Goal: Task Accomplishment & Management: Complete application form

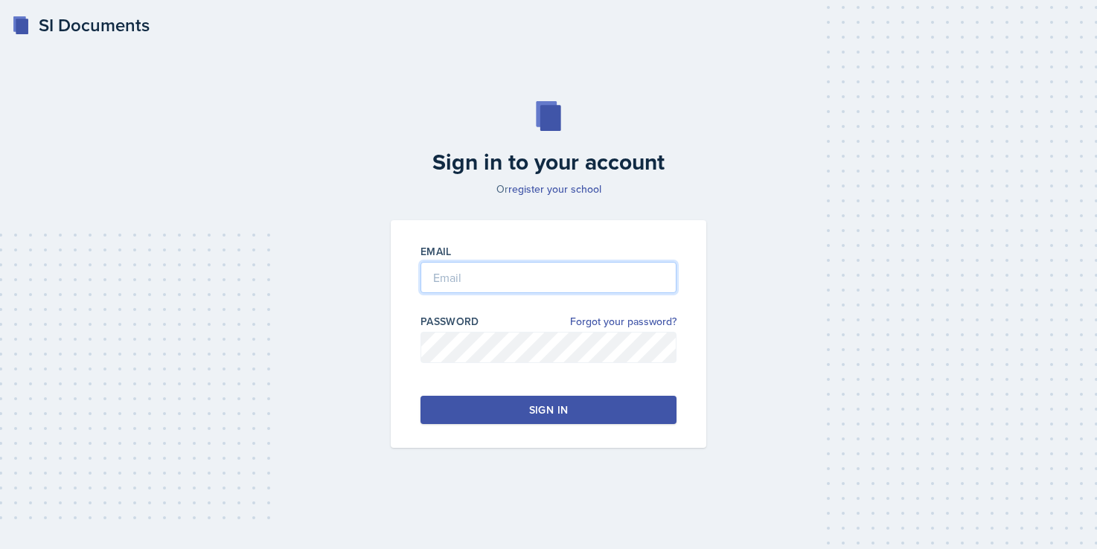
type input "[EMAIL_ADDRESS][DOMAIN_NAME]"
click at [557, 413] on div "Sign in" at bounding box center [548, 410] width 39 height 15
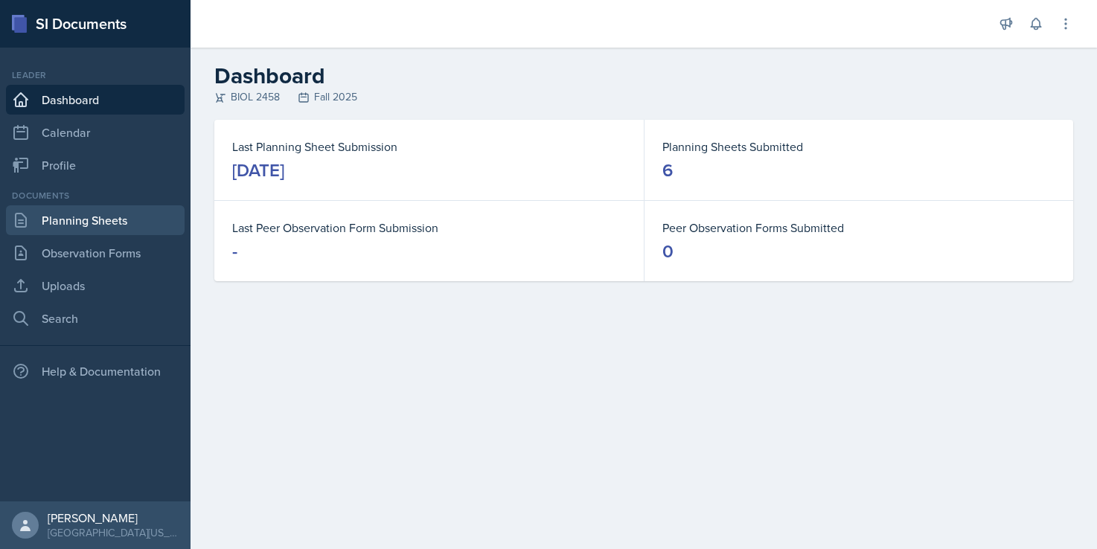
click at [74, 223] on link "Planning Sheets" at bounding box center [95, 220] width 179 height 30
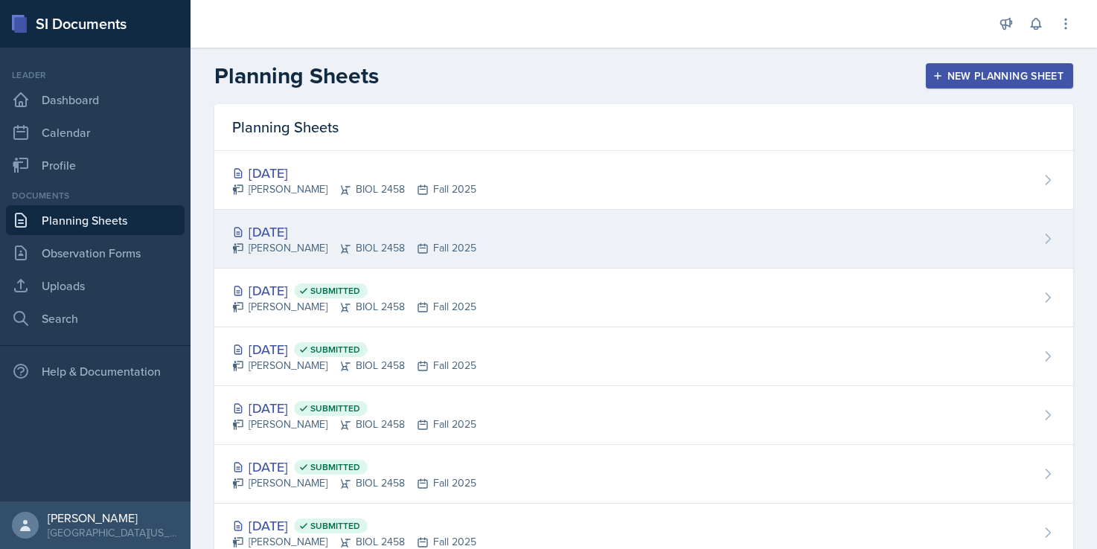
click at [310, 235] on div "[DATE]" at bounding box center [354, 232] width 244 height 20
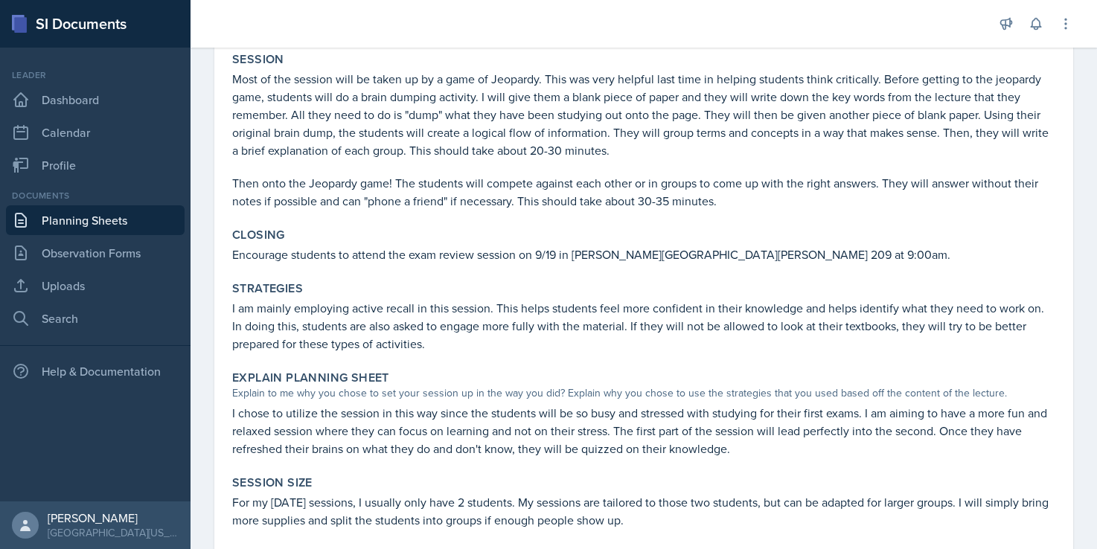
scroll to position [672, 0]
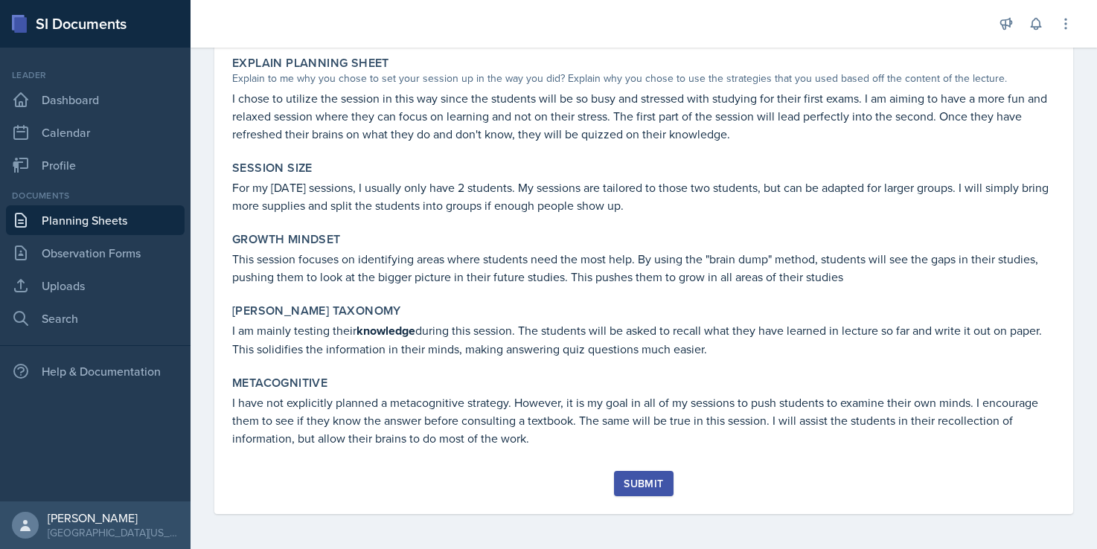
click at [635, 485] on div "Submit" at bounding box center [643, 484] width 39 height 12
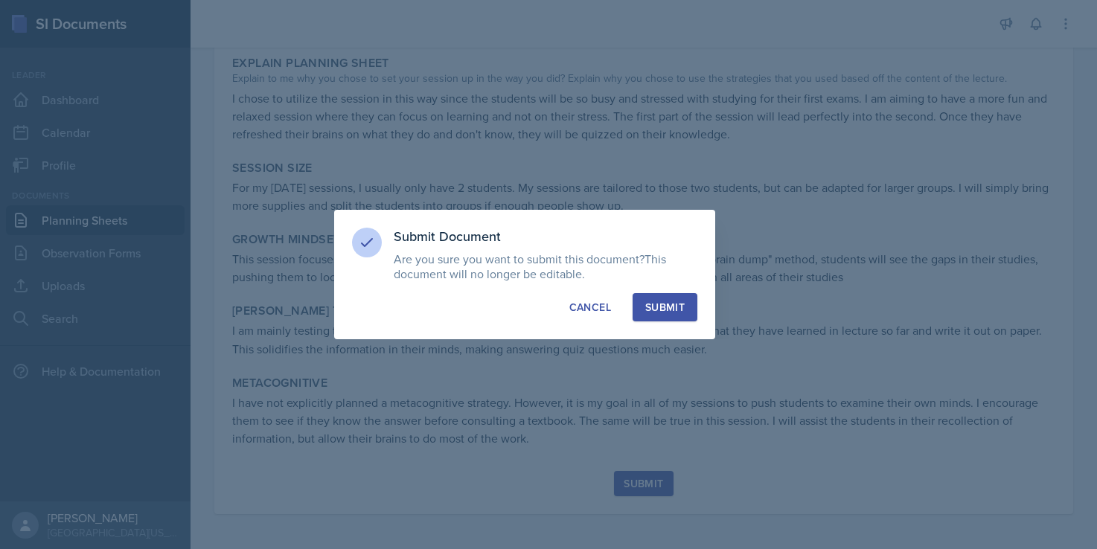
click at [668, 305] on div "Submit" at bounding box center [665, 307] width 39 height 15
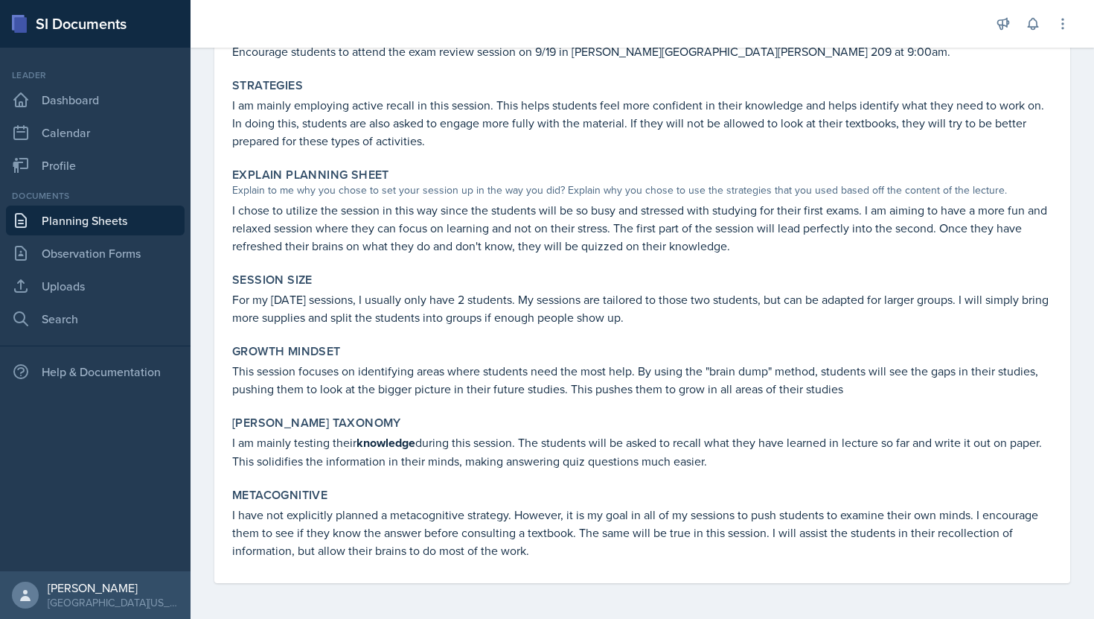
scroll to position [559, 0]
